Goal: Entertainment & Leisure: Consume media (video, audio)

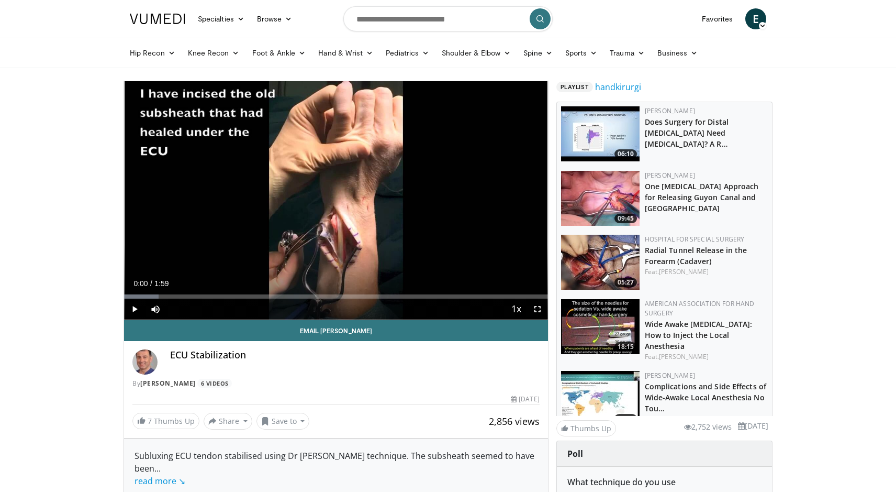
click at [133, 308] on span "Video Player" at bounding box center [134, 308] width 21 height 21
click at [155, 310] on span "Video Player" at bounding box center [155, 308] width 21 height 21
click at [155, 307] on span "Video Player" at bounding box center [155, 308] width 21 height 21
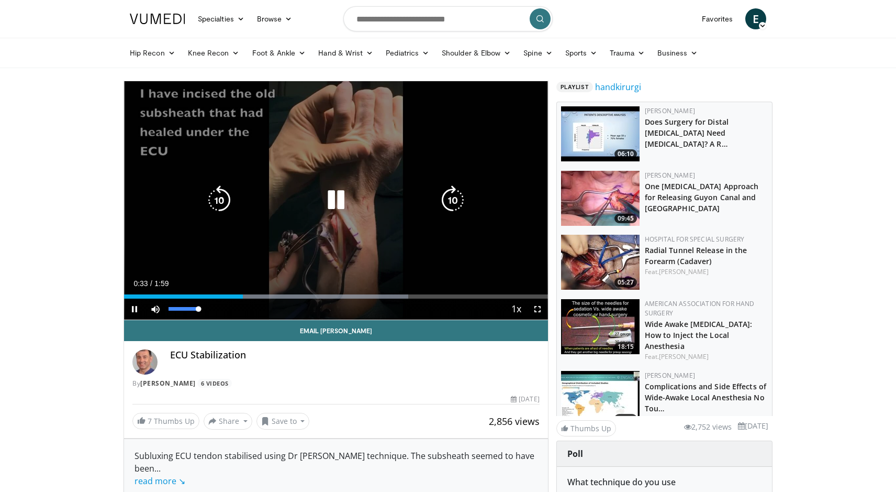
drag, startPoint x: 155, startPoint y: 309, endPoint x: 161, endPoint y: 309, distance: 5.8
click at [161, 309] on video-js "**********" at bounding box center [336, 200] width 424 height 239
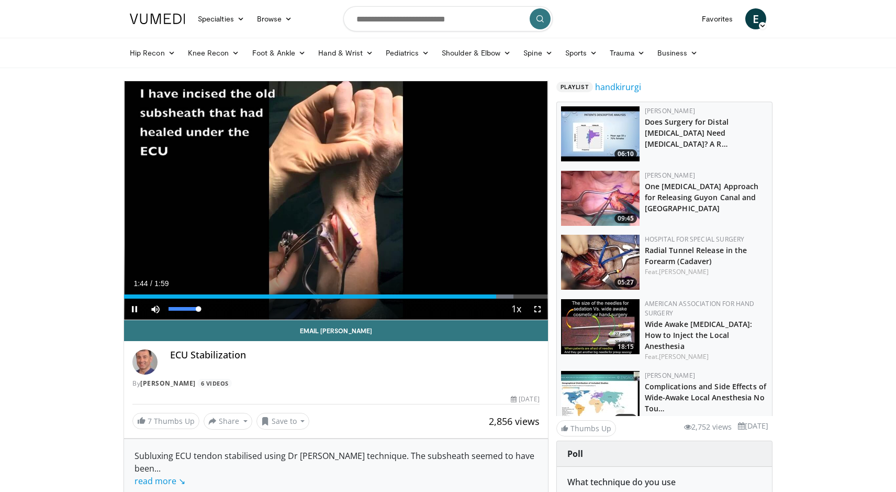
drag, startPoint x: 154, startPoint y: 307, endPoint x: 207, endPoint y: 309, distance: 52.9
click at [207, 309] on div "Mute 100%" at bounding box center [181, 308] width 73 height 21
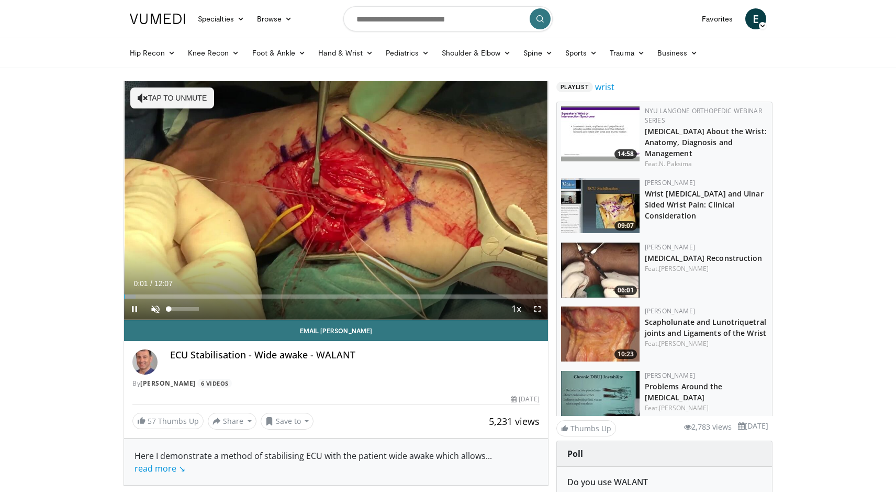
click at [154, 305] on span "Video Player" at bounding box center [155, 308] width 21 height 21
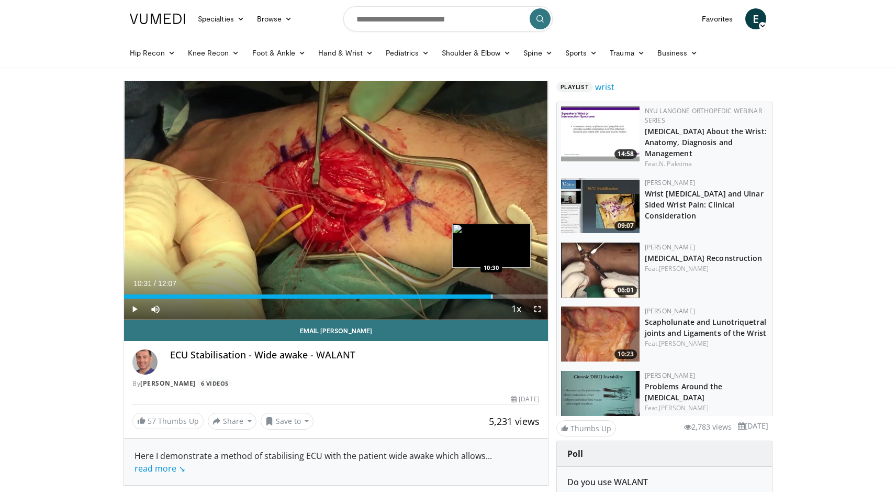
drag, startPoint x: 479, startPoint y: 296, endPoint x: 492, endPoint y: 296, distance: 12.6
click at [492, 296] on div "Progress Bar" at bounding box center [492, 296] width 1 height 4
